Goal: Information Seeking & Learning: Learn about a topic

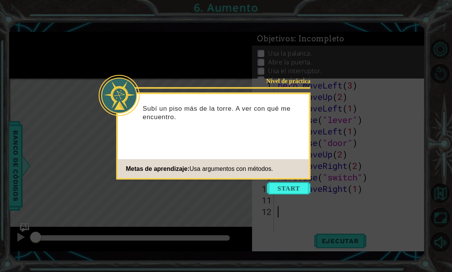
click at [296, 82] on div "Nivel de práctica" at bounding box center [286, 81] width 49 height 8
click at [296, 193] on button "Start" at bounding box center [289, 188] width 44 height 12
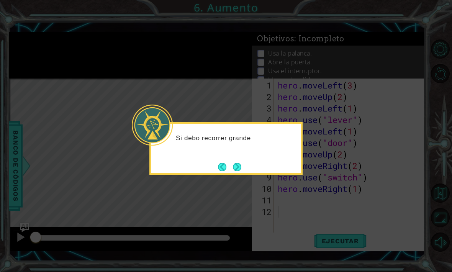
click at [239, 167] on button "Next" at bounding box center [236, 166] width 9 height 9
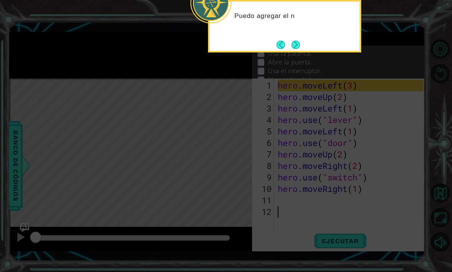
click at [383, 126] on icon at bounding box center [226, 55] width 452 height 434
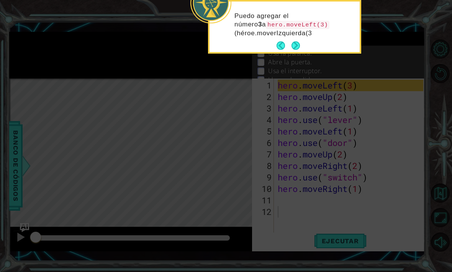
click at [299, 42] on button "Next" at bounding box center [295, 45] width 8 height 8
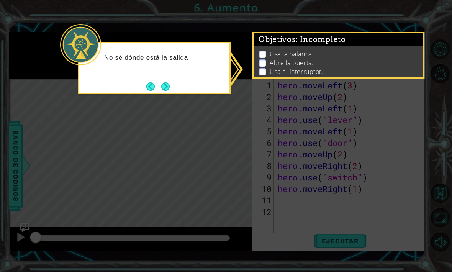
click at [165, 82] on button "Next" at bounding box center [165, 86] width 9 height 9
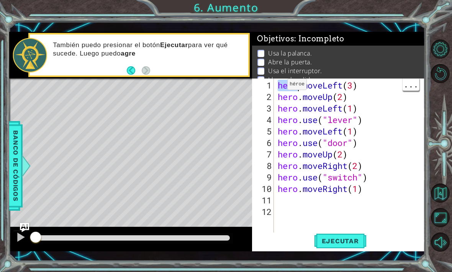
click at [267, 86] on div "1" at bounding box center [264, 85] width 20 height 11
type textarea "hero.moveLeft(3)"
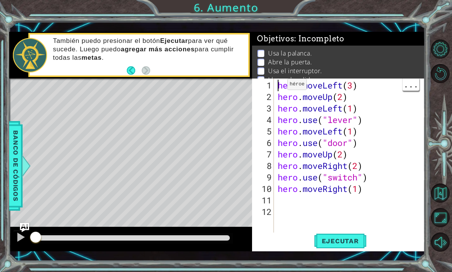
click at [266, 86] on div "1" at bounding box center [264, 85] width 20 height 11
click at [386, 208] on div "hero . moveLeft ( 3 ) hero . moveUp ( 2 ) hero . moveLeft ( 1 ) hero . use ( "l…" at bounding box center [351, 172] width 151 height 184
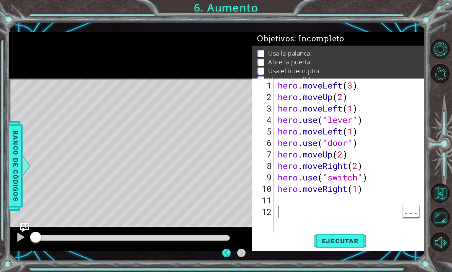
click at [269, 87] on div "1" at bounding box center [264, 85] width 20 height 11
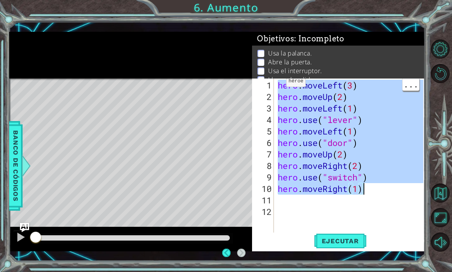
type textarea "hero.moveRight(1)"
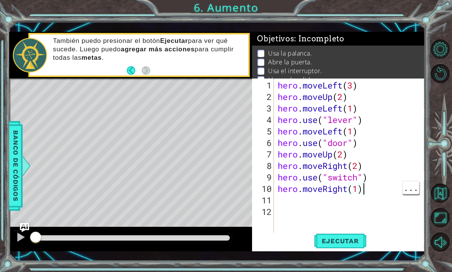
click at [386, 188] on div "hero . moveLeft ( 3 ) hero . moveUp ( 2 ) hero . moveLeft ( 1 ) hero . use ( "l…" at bounding box center [351, 172] width 151 height 184
click at [361, 190] on div "hero . moveLeft ( 3 ) hero . moveUp ( 2 ) hero . moveLeft ( 1 ) hero . use ( "l…" at bounding box center [351, 172] width 151 height 184
click at [367, 194] on div "hero . moveLeft ( 3 ) hero . moveUp ( 2 ) hero . moveLeft ( 1 ) hero . use ( "l…" at bounding box center [351, 172] width 151 height 184
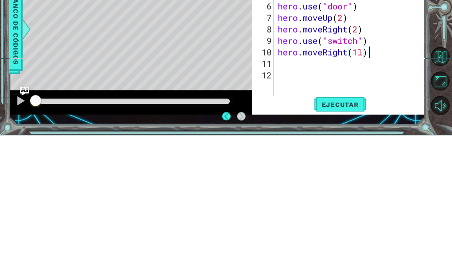
scroll to position [22, 0]
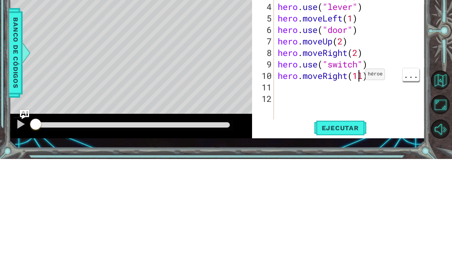
click at [359, 80] on div "hero . moveLeft ( 3 ) hero . moveUp ( 2 ) hero . moveLeft ( 1 ) hero . use ( "l…" at bounding box center [351, 172] width 151 height 184
click at [367, 80] on div "hero . moveLeft ( 3 ) hero . moveUp ( 2 ) hero . moveLeft ( 1 ) hero . use ( "l…" at bounding box center [351, 172] width 151 height 184
type textarea "hero.moveRight(1)"
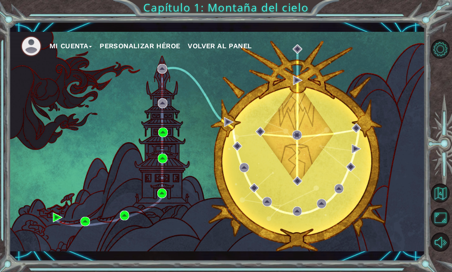
click at [172, 159] on div "Mi Cuenta Personalizar héroe Volver al panel" at bounding box center [217, 141] width 416 height 219
click at [157, 201] on div "Mi Cuenta Personalizar héroe Volver al panel" at bounding box center [217, 141] width 416 height 219
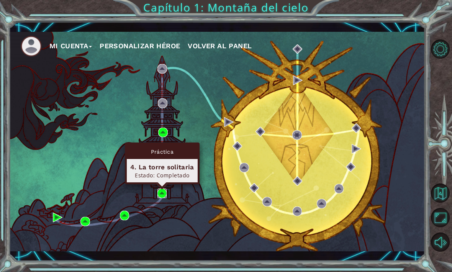
click at [160, 192] on img at bounding box center [162, 193] width 10 height 10
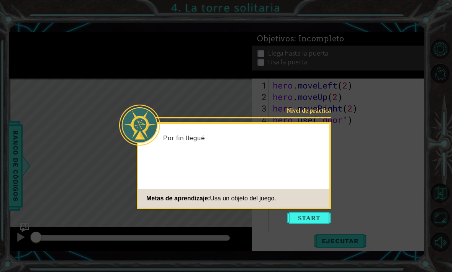
click at [312, 219] on button "Start" at bounding box center [309, 218] width 44 height 12
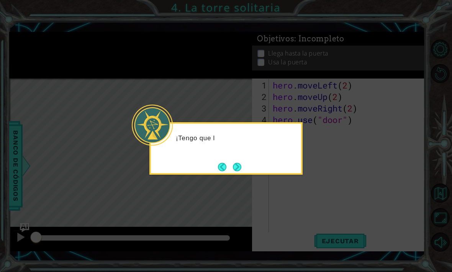
click at [318, 203] on icon at bounding box center [226, 136] width 452 height 272
click at [321, 190] on icon at bounding box center [226, 136] width 452 height 272
click at [233, 162] on button "Next" at bounding box center [236, 166] width 9 height 9
click at [241, 165] on button "Next" at bounding box center [237, 167] width 8 height 8
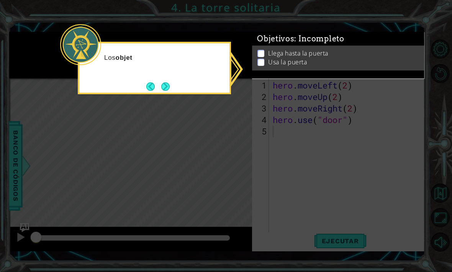
click at [273, 159] on icon at bounding box center [226, 136] width 452 height 272
click at [301, 153] on icon at bounding box center [226, 136] width 452 height 272
click at [61, 127] on icon at bounding box center [226, 136] width 452 height 272
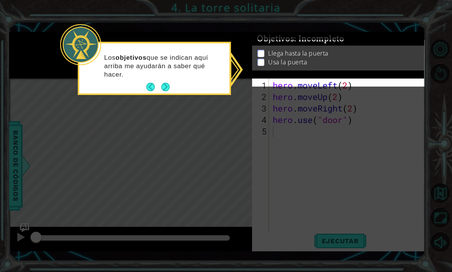
click at [58, 129] on icon at bounding box center [226, 136] width 452 height 272
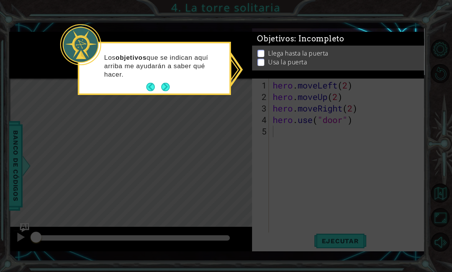
click at [248, 179] on icon at bounding box center [226, 136] width 452 height 272
click at [168, 86] on button "Next" at bounding box center [165, 87] width 8 height 8
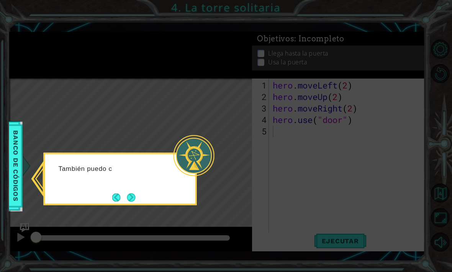
click at [177, 149] on div at bounding box center [193, 155] width 41 height 41
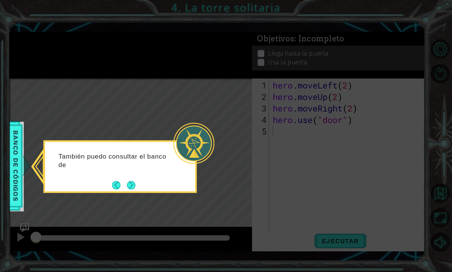
click at [134, 186] on button "Next" at bounding box center [131, 185] width 8 height 8
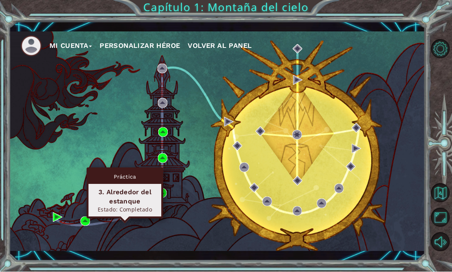
click at [128, 220] on img at bounding box center [125, 216] width 10 height 10
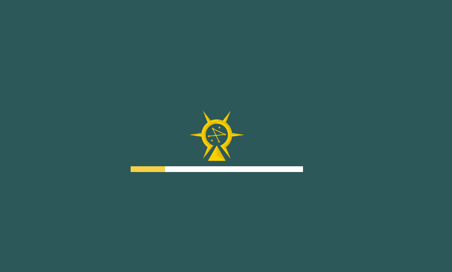
click at [126, 231] on div "Goals Error cargando del servidor Deberás unirte a un curso para jugar a este n…" at bounding box center [226, 136] width 452 height 272
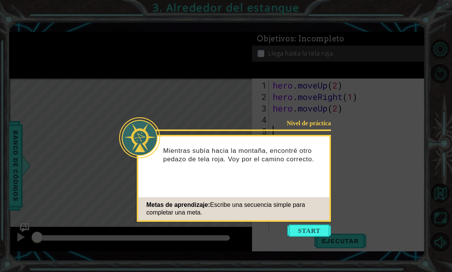
click at [310, 229] on button "Start" at bounding box center [309, 230] width 44 height 12
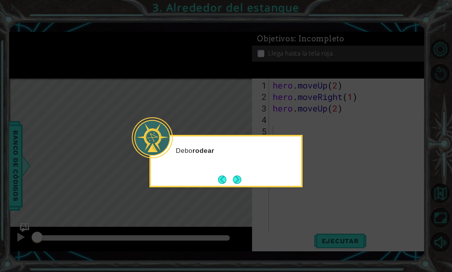
click at [241, 175] on button "Next" at bounding box center [237, 179] width 8 height 8
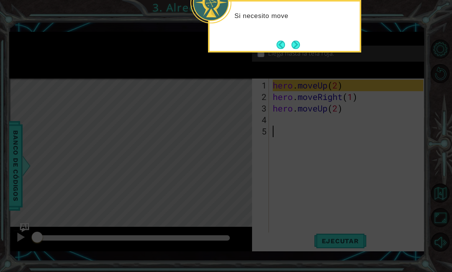
click at [334, 174] on icon at bounding box center [226, 73] width 452 height 447
click at [319, 161] on icon at bounding box center [226, 73] width 452 height 447
click at [298, 43] on button "Next" at bounding box center [295, 45] width 8 height 8
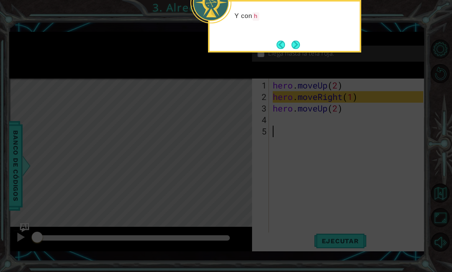
click at [312, 203] on icon at bounding box center [226, 73] width 452 height 447
click at [300, 46] on button "Next" at bounding box center [295, 45] width 8 height 8
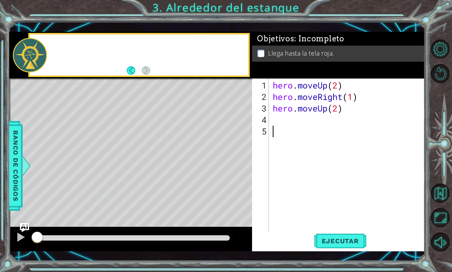
click at [301, 43] on div "1 ההההההההההההההההההההההההההההההההההההההההההההההההההההההההההההההההההההההההההההה…" at bounding box center [217, 141] width 416 height 239
